Goal: Transaction & Acquisition: Purchase product/service

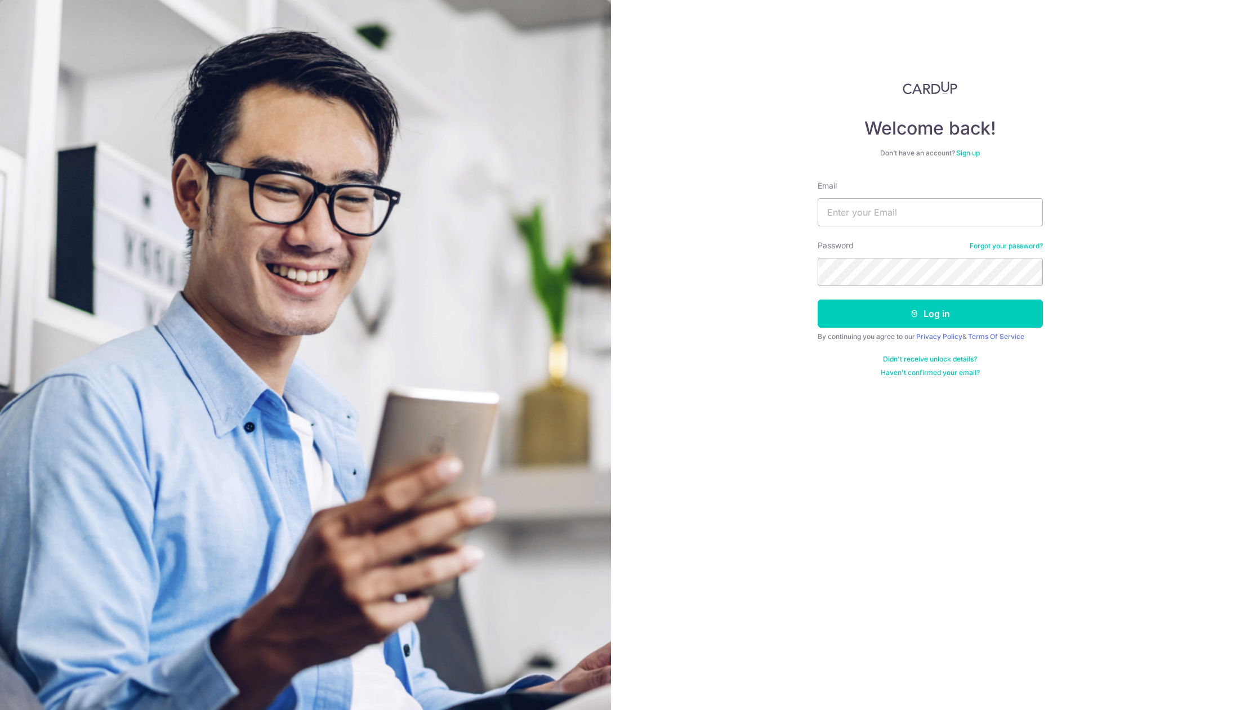
click at [876, 234] on form "Email Password Forgot your password? Log in By continuing you agree to our Priv…" at bounding box center [930, 278] width 225 height 197
click at [876, 214] on input "Email" at bounding box center [930, 212] width 225 height 28
type input "[PERSON_NAME][EMAIL_ADDRESS][DOMAIN_NAME]"
click at [903, 320] on button "Log in" at bounding box center [930, 314] width 225 height 28
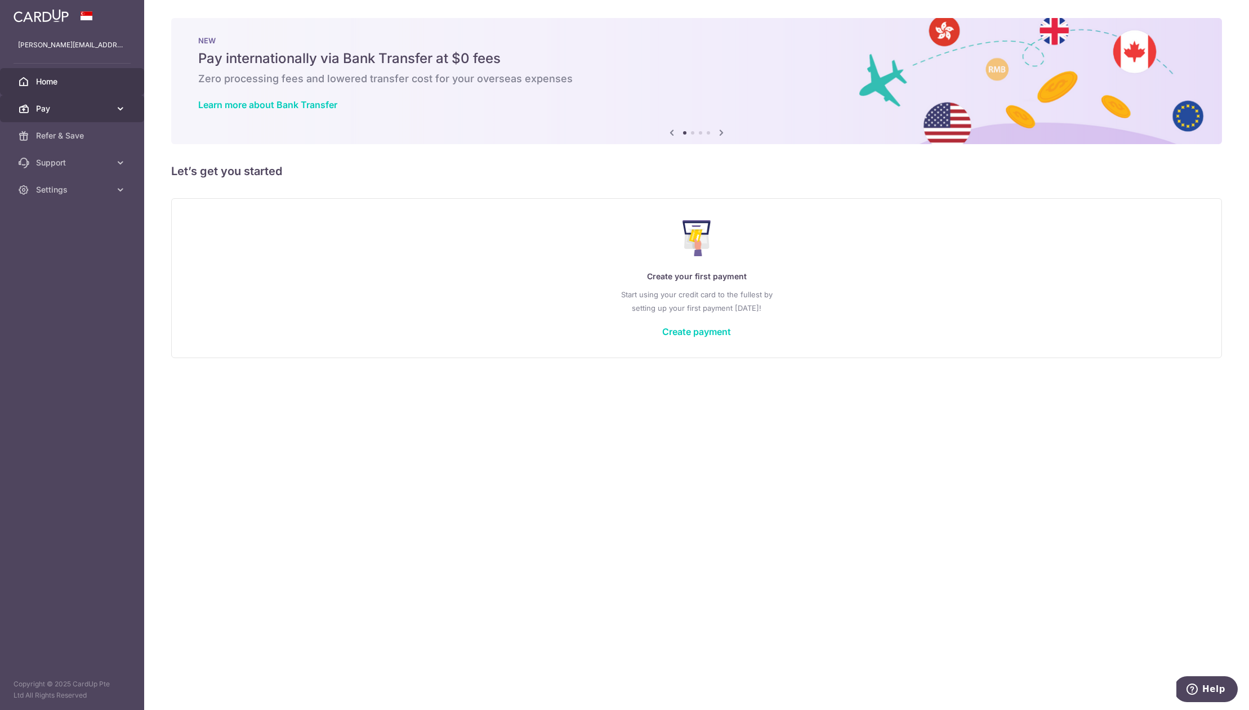
click at [89, 110] on span "Pay" at bounding box center [73, 108] width 74 height 11
click at [87, 136] on span "Payments" at bounding box center [73, 135] width 74 height 11
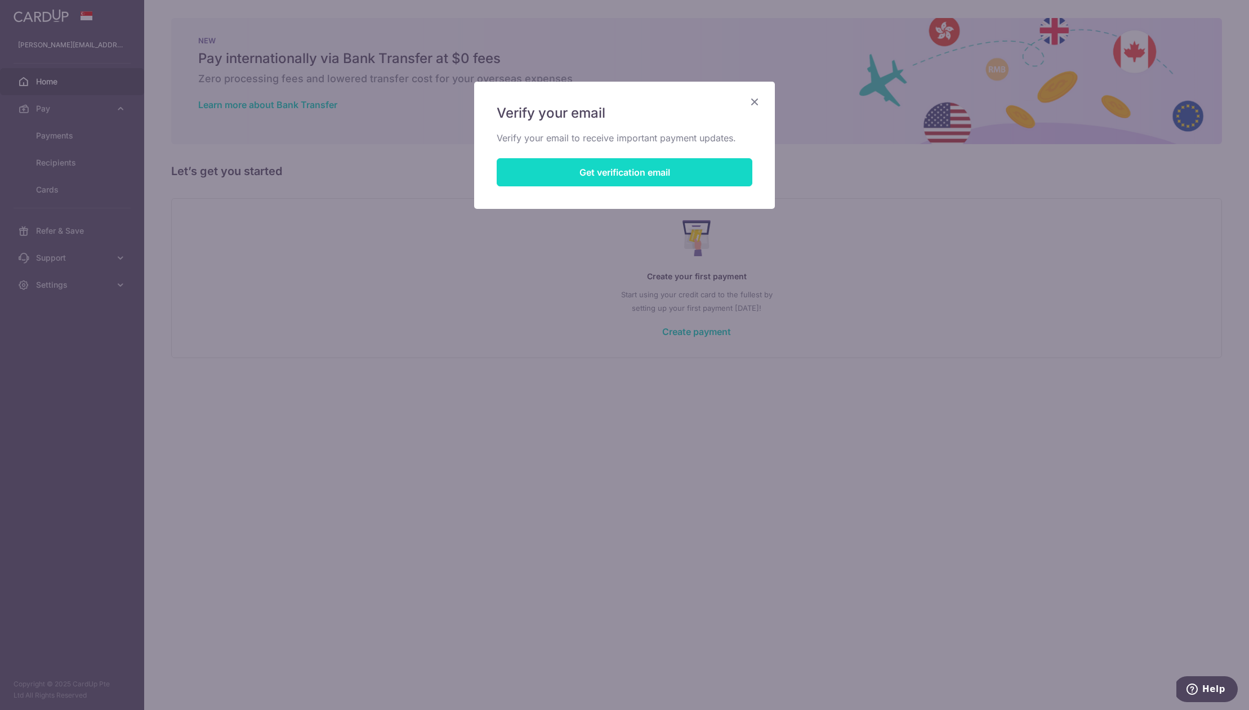
click at [649, 166] on button "Get verification email" at bounding box center [625, 172] width 256 height 28
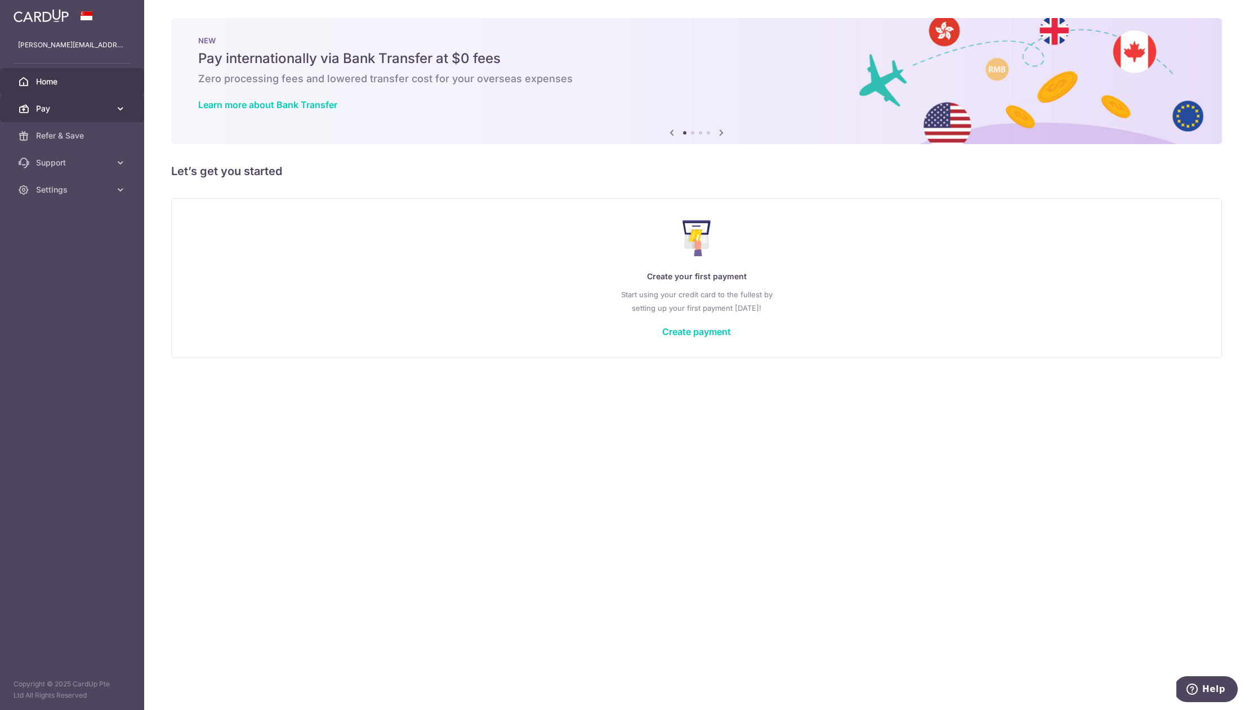
click at [126, 110] on icon at bounding box center [120, 108] width 11 height 11
click at [693, 332] on link "Create payment" at bounding box center [696, 331] width 69 height 11
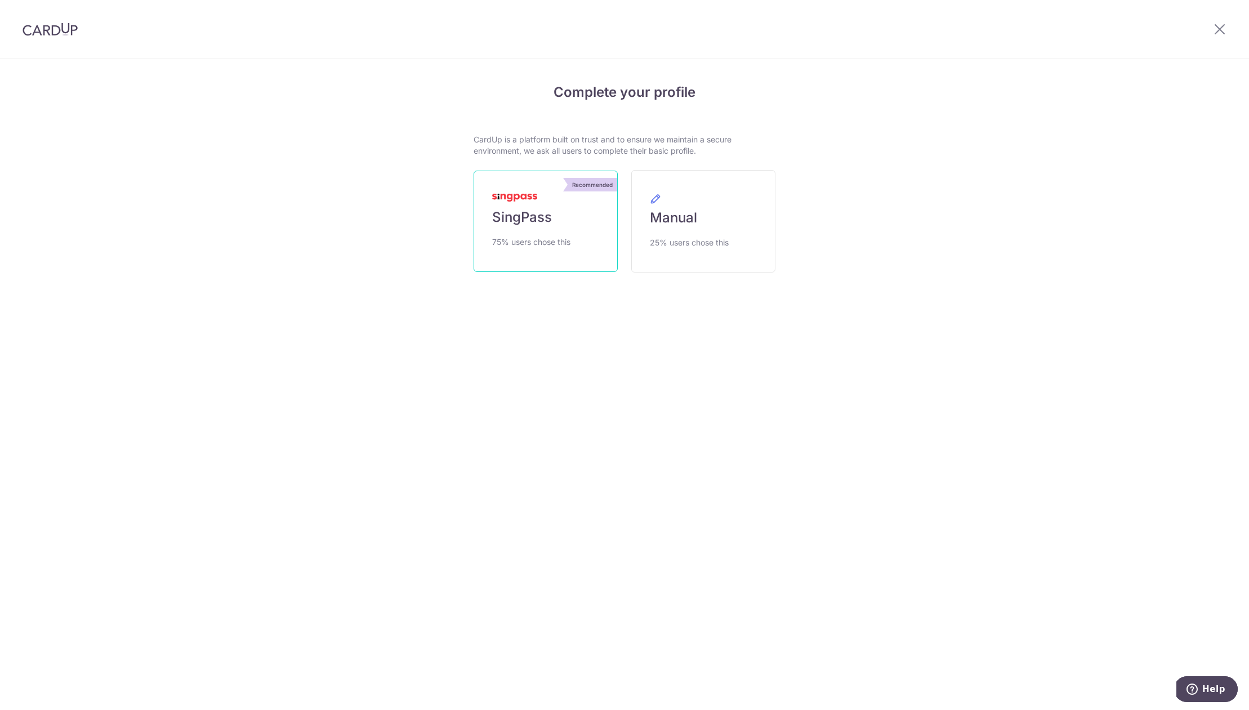
click at [591, 266] on link "Recommended SingPass 75% users chose this" at bounding box center [546, 221] width 144 height 101
click at [529, 224] on span "SingPass" at bounding box center [522, 217] width 60 height 18
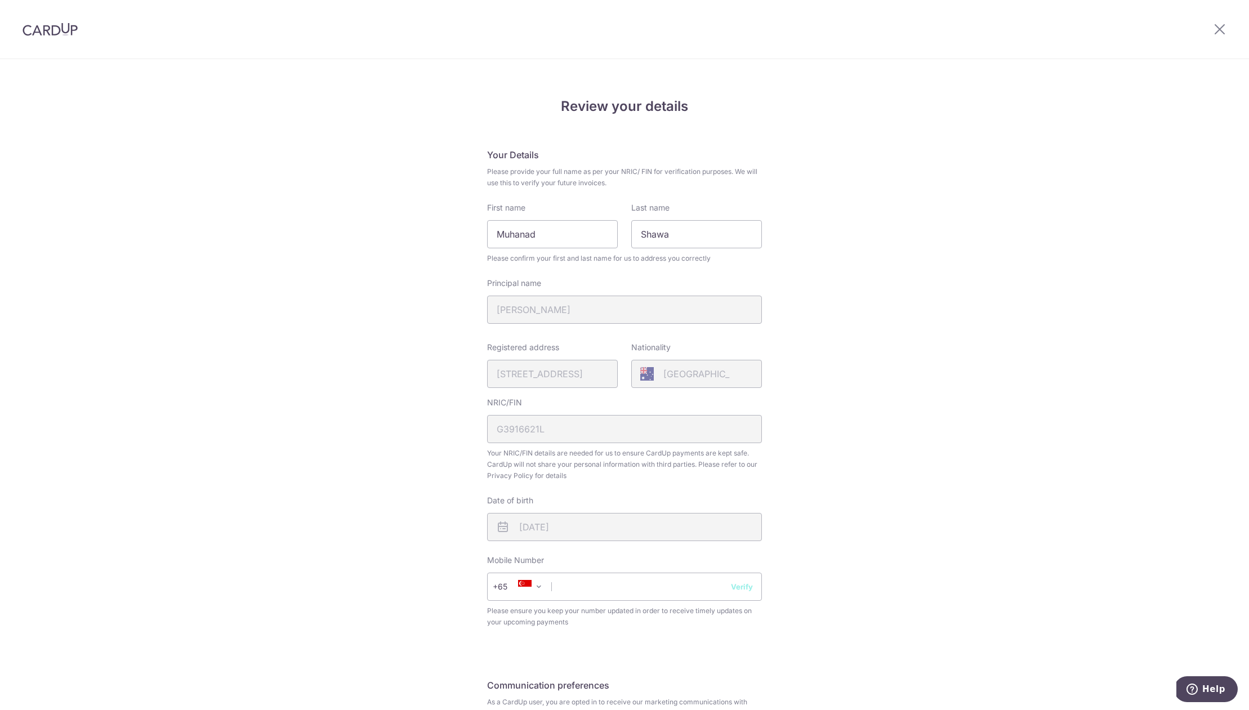
scroll to position [124, 0]
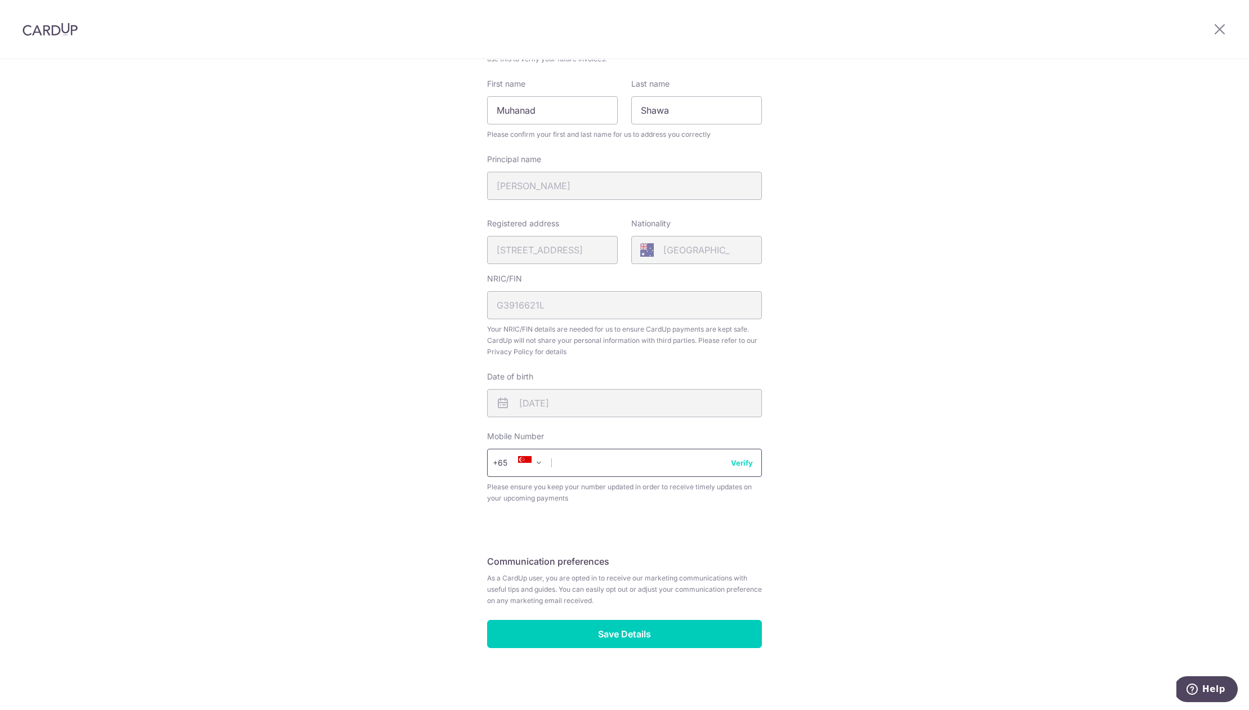
click at [598, 467] on input "text" at bounding box center [624, 463] width 275 height 28
click at [746, 469] on input "98655075" at bounding box center [624, 463] width 275 height 28
type input "98655075"
click at [746, 461] on button "Verify" at bounding box center [742, 462] width 22 height 11
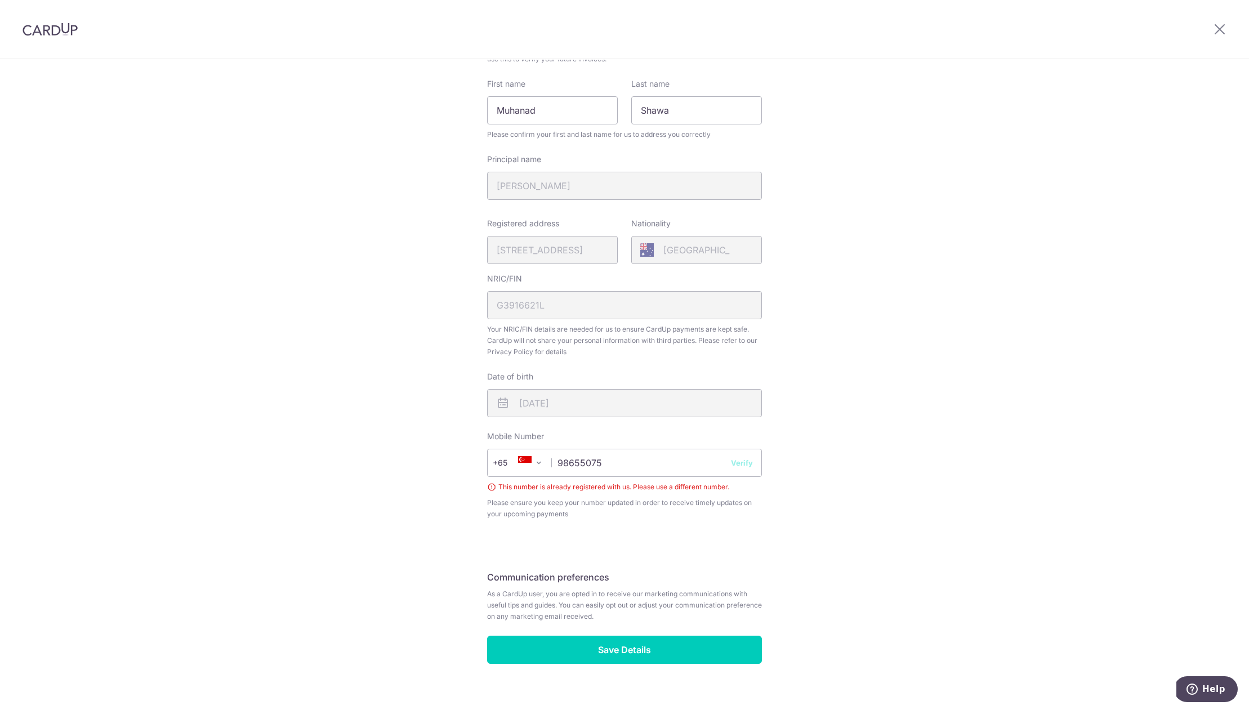
scroll to position [0, 0]
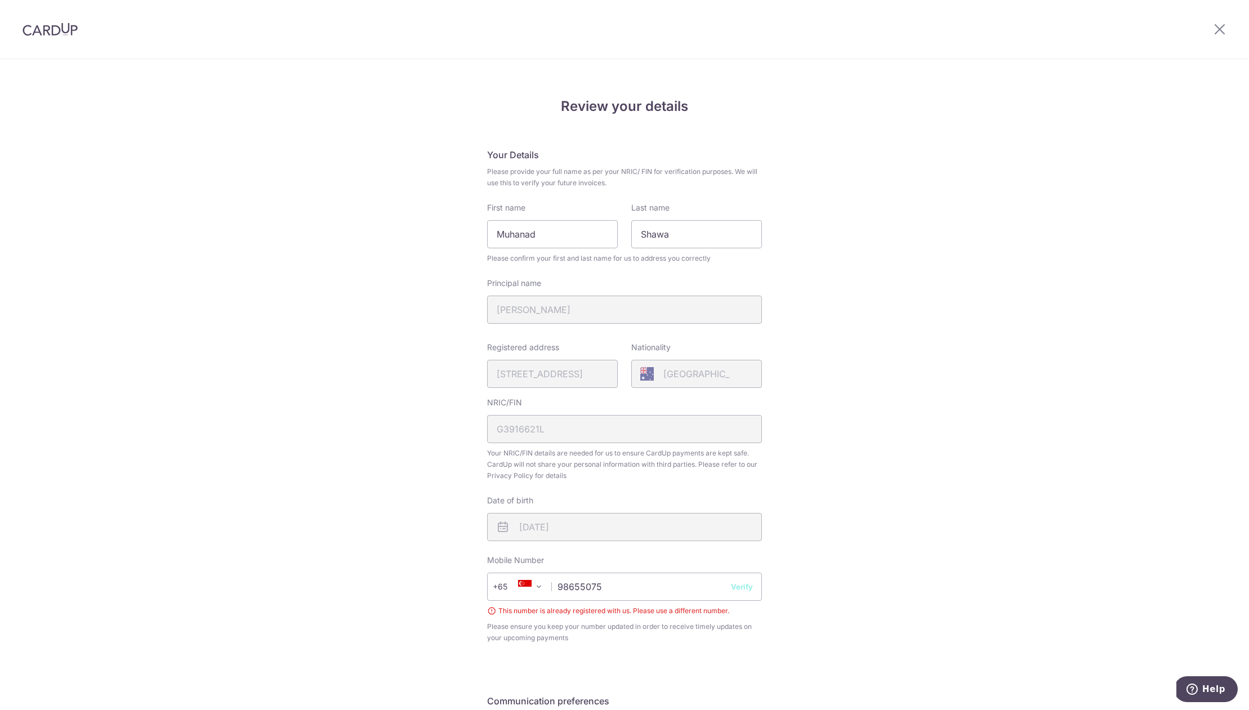
click at [48, 50] on div at bounding box center [50, 29] width 100 height 59
click at [53, 33] on img at bounding box center [50, 30] width 55 height 14
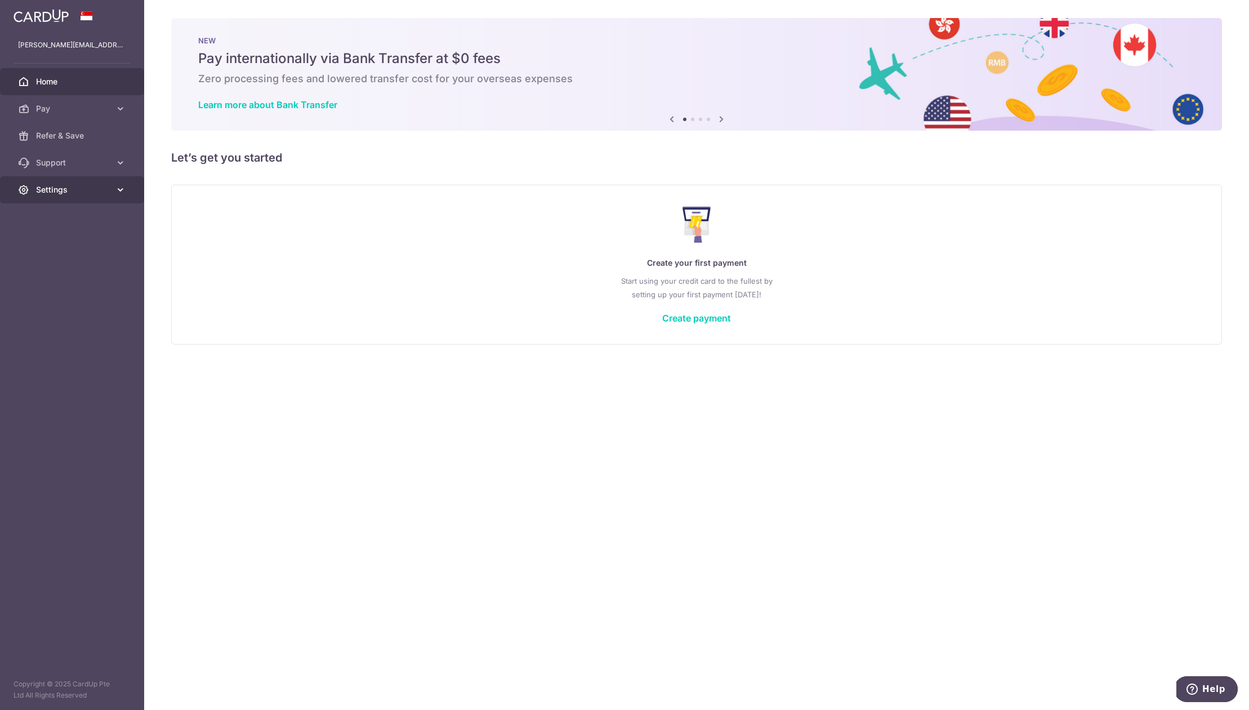
click at [102, 188] on span "Settings" at bounding box center [73, 189] width 74 height 11
click at [60, 242] on span "Logout" at bounding box center [73, 243] width 74 height 11
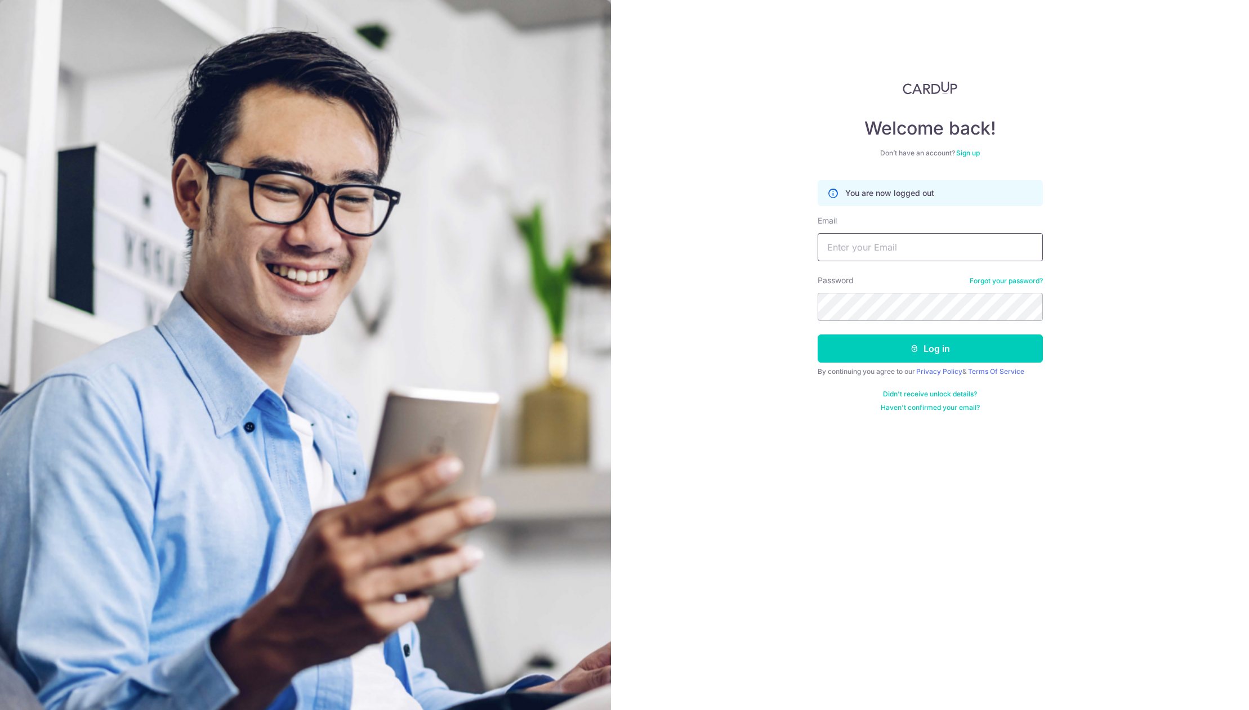
click at [852, 247] on input "Email" at bounding box center [930, 247] width 225 height 28
type input "[EMAIL_ADDRESS][DOMAIN_NAME]"
click at [876, 338] on button "Log in" at bounding box center [930, 348] width 225 height 28
